Goal: Information Seeking & Learning: Learn about a topic

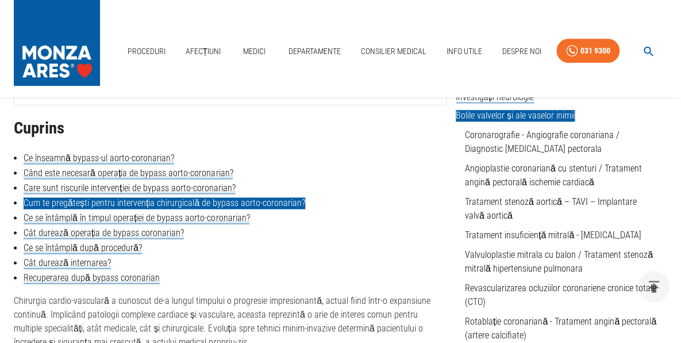
scroll to position [264, 0]
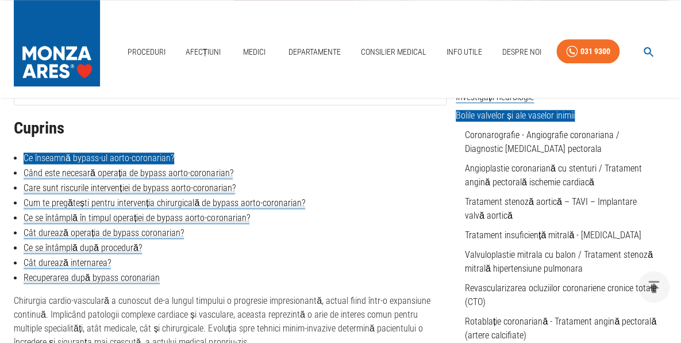
click at [162, 162] on link "Ce înseamnă bypass-ul aorto-coronarian?" at bounding box center [99, 157] width 151 height 11
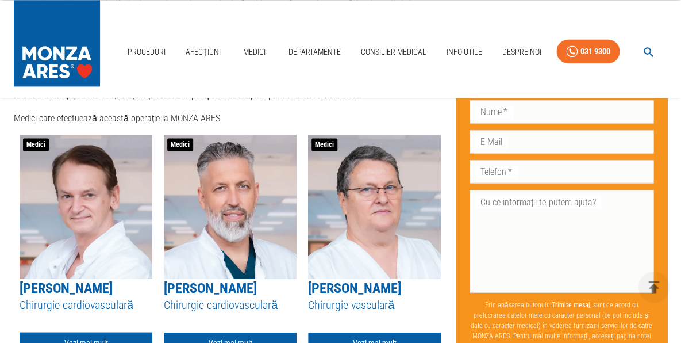
scroll to position [3194, 0]
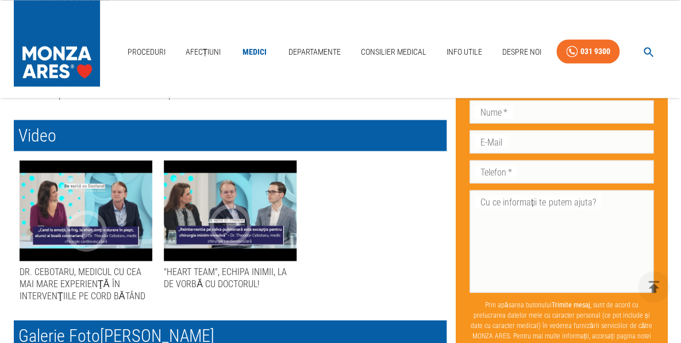
scroll to position [595, 0]
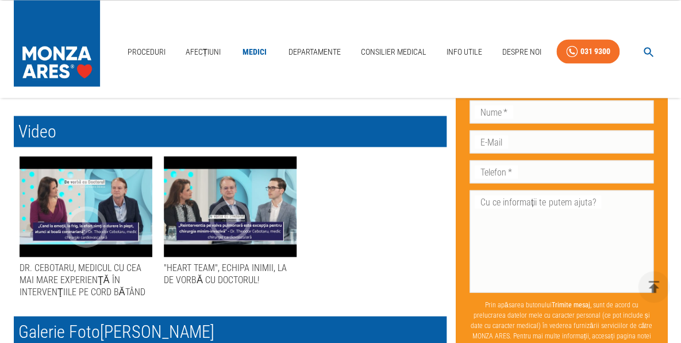
click at [94, 218] on icon "button" at bounding box center [86, 226] width 41 height 41
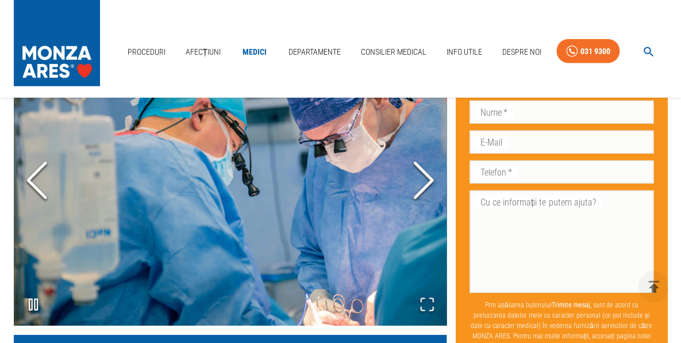
scroll to position [926, 0]
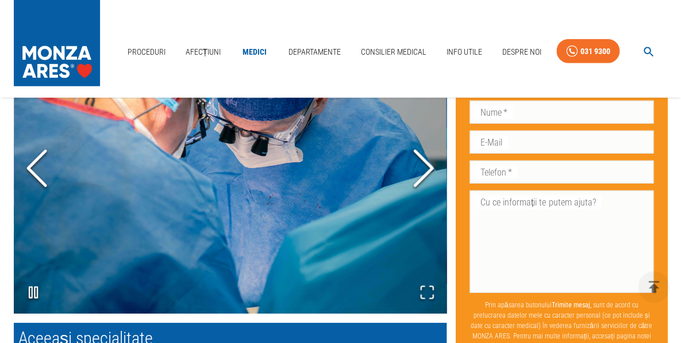
click at [426, 182] on icon "Next Slide" at bounding box center [423, 168] width 34 height 69
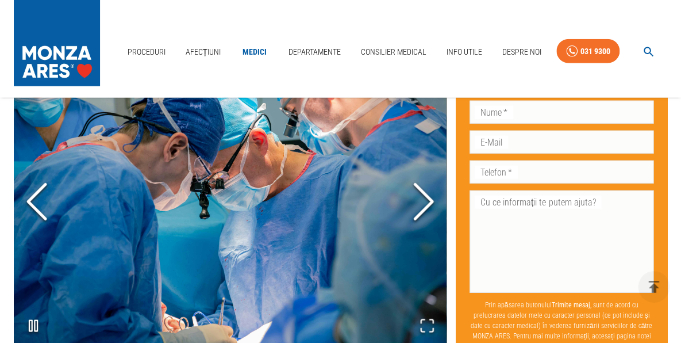
scroll to position [859, 0]
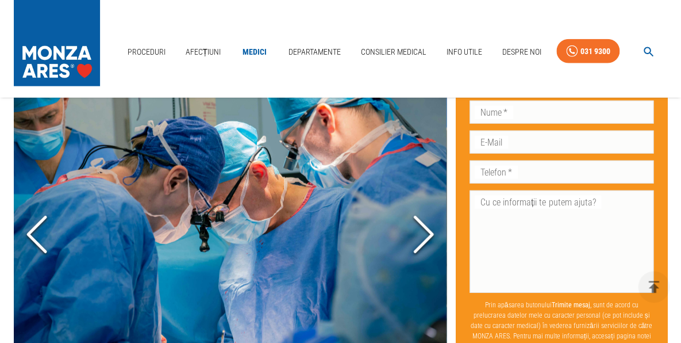
click at [429, 247] on polyline "Next Slide" at bounding box center [423, 234] width 17 height 34
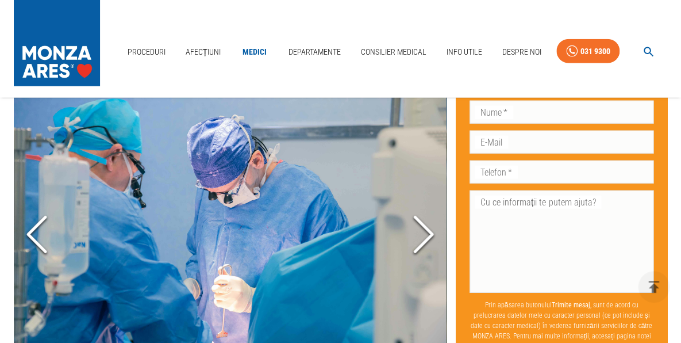
click at [429, 247] on polyline "Next Slide" at bounding box center [423, 234] width 17 height 34
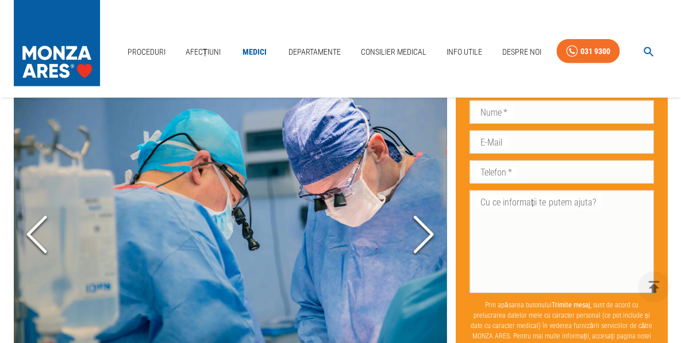
click at [429, 247] on polyline "Next Slide" at bounding box center [423, 234] width 17 height 34
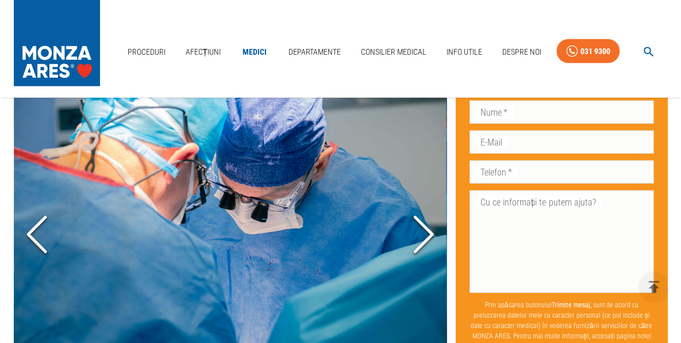
click at [432, 246] on polyline "Next Slide" at bounding box center [423, 234] width 17 height 34
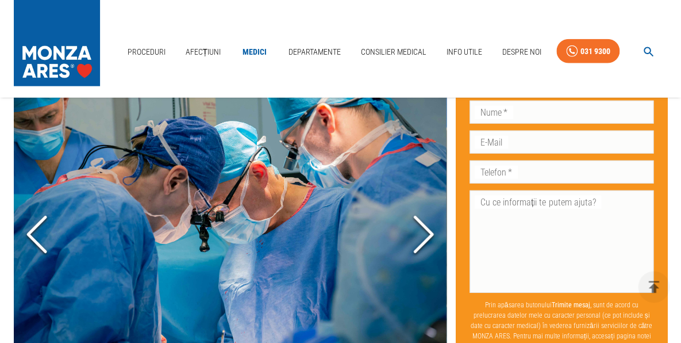
click at [432, 246] on polyline "Next Slide" at bounding box center [423, 234] width 17 height 34
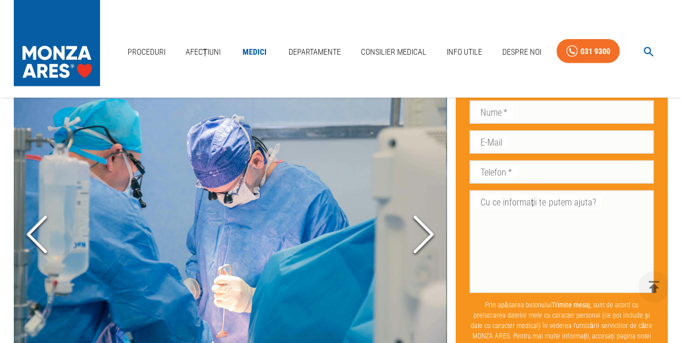
click at [430, 246] on polyline "Next Slide" at bounding box center [423, 234] width 17 height 34
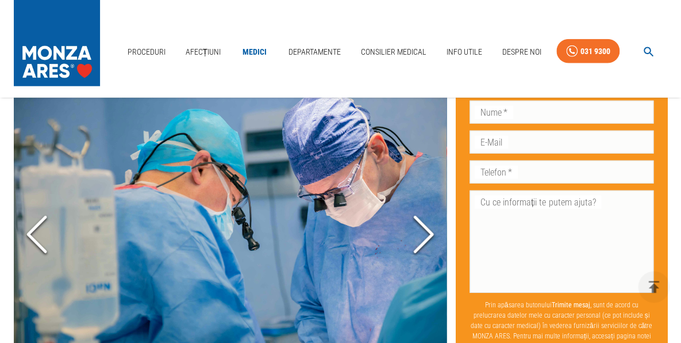
click at [428, 247] on polyline "Next Slide" at bounding box center [423, 234] width 17 height 34
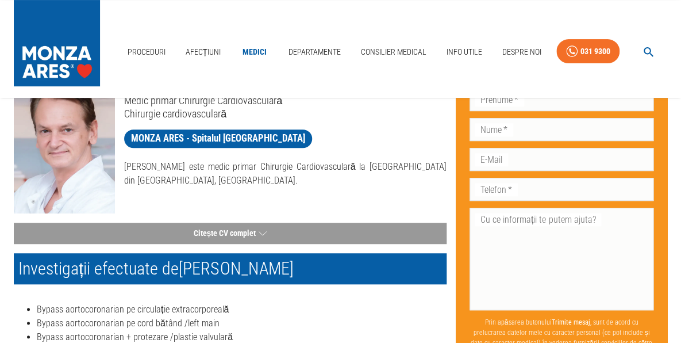
scroll to position [0, 0]
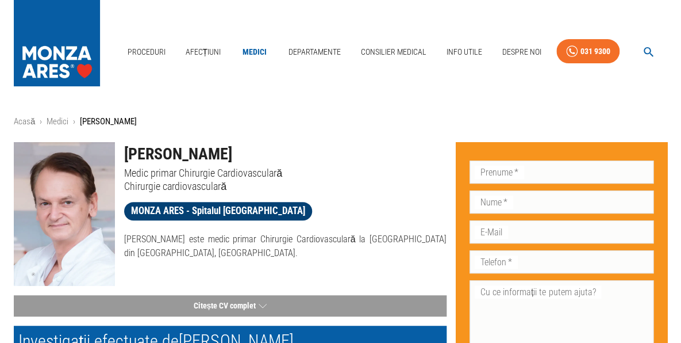
click at [222, 213] on span "MONZA ARES - Spitalul [GEOGRAPHIC_DATA]" at bounding box center [218, 211] width 188 height 14
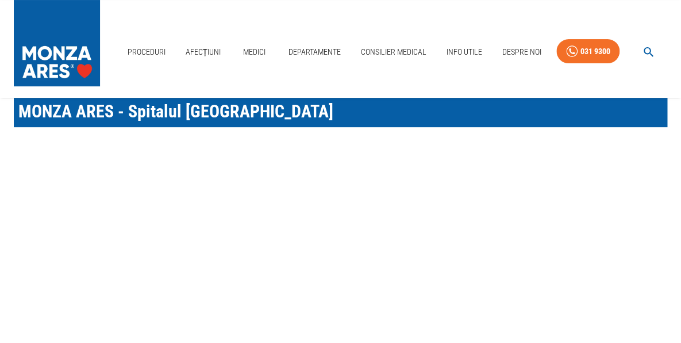
scroll to position [66, 0]
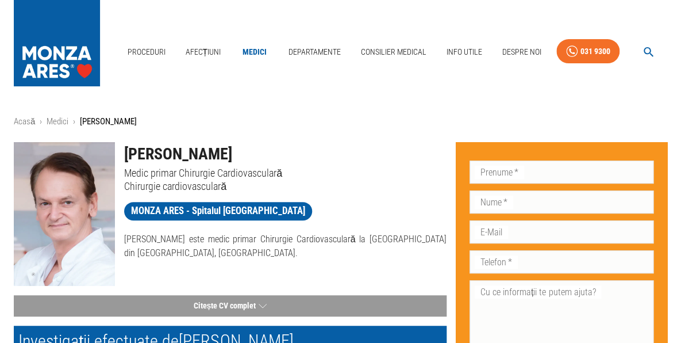
scroll to position [536, 0]
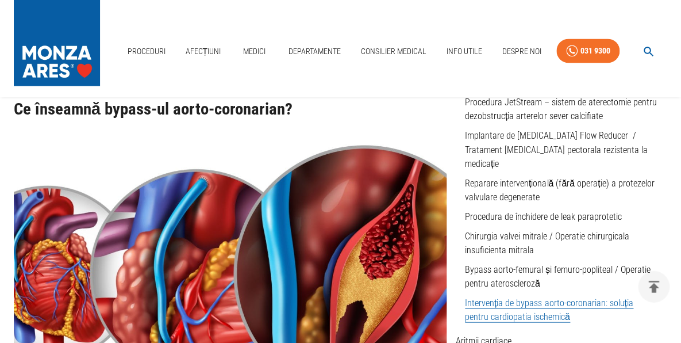
scroll to position [264, 0]
